Goal: Information Seeking & Learning: Find specific fact

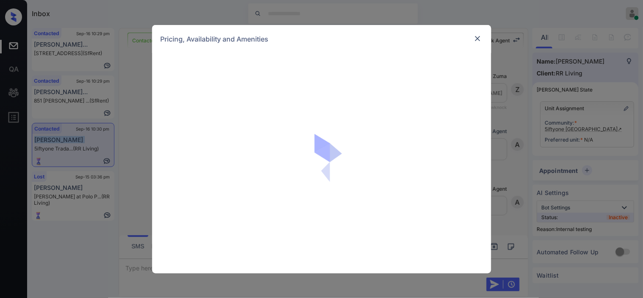
scroll to position [5609, 0]
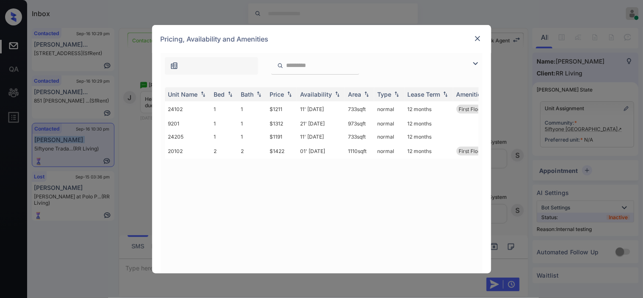
click at [473, 62] on img at bounding box center [476, 64] width 10 height 10
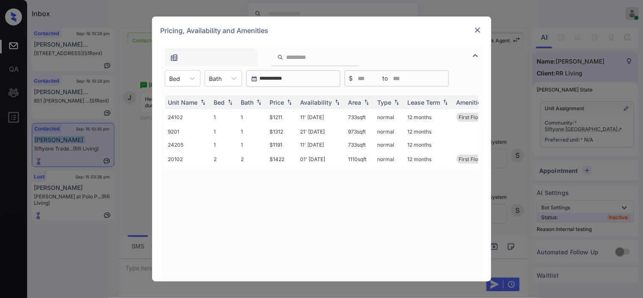
click at [475, 30] on img at bounding box center [478, 30] width 8 height 8
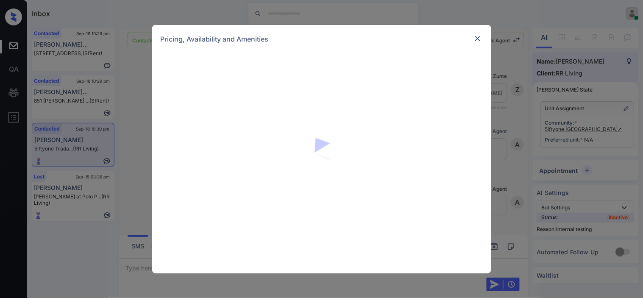
scroll to position [5828, 0]
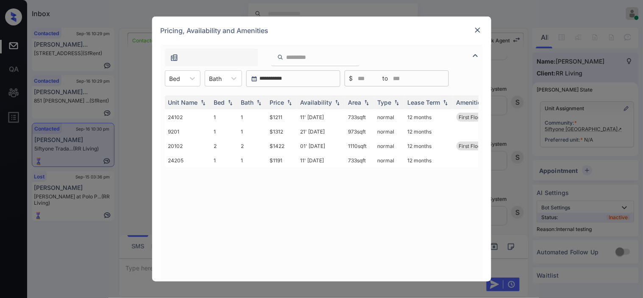
click at [475, 56] on img at bounding box center [476, 55] width 10 height 10
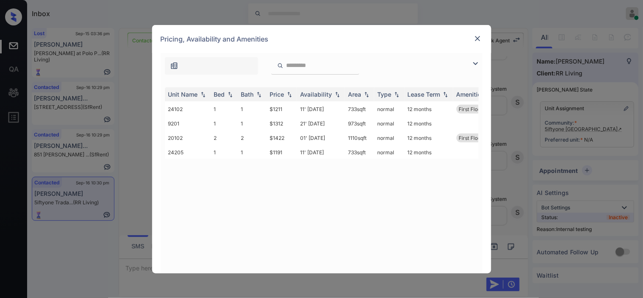
click at [472, 66] on img at bounding box center [476, 64] width 10 height 10
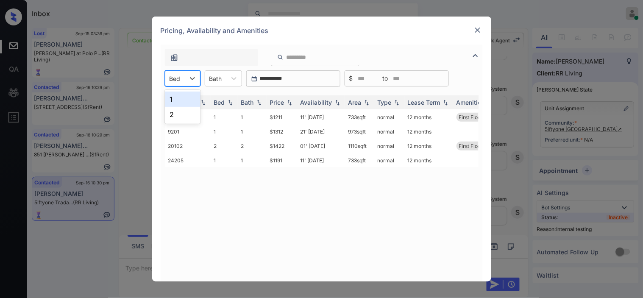
click at [181, 83] on div "Bed" at bounding box center [175, 79] width 20 height 12
click at [176, 102] on div "1" at bounding box center [183, 99] width 36 height 15
click at [279, 101] on div "Price" at bounding box center [277, 102] width 14 height 7
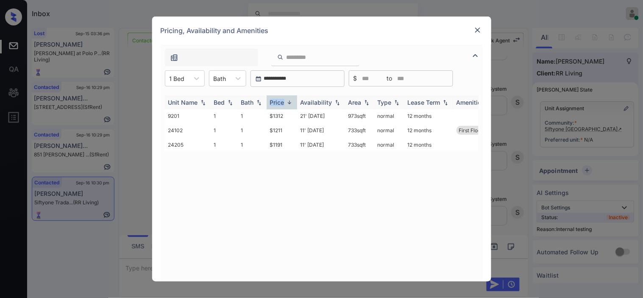
click at [279, 101] on div "Price" at bounding box center [277, 102] width 14 height 7
drag, startPoint x: 268, startPoint y: 118, endPoint x: 302, endPoint y: 117, distance: 33.9
click at [302, 117] on tr "24205 1 1 $1191 11' Nov 25 733 sqft normal 12 months" at bounding box center [386, 115] width 443 height 13
copy tr "$1191 1"
click at [314, 116] on td "11' [DATE]" at bounding box center [321, 115] width 48 height 13
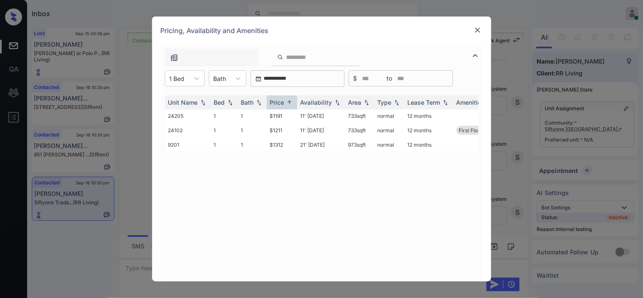
click at [480, 28] on img at bounding box center [478, 30] width 8 height 8
